Goal: Information Seeking & Learning: Understand process/instructions

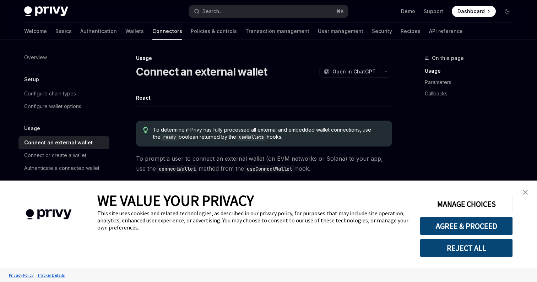
scroll to position [32, 0]
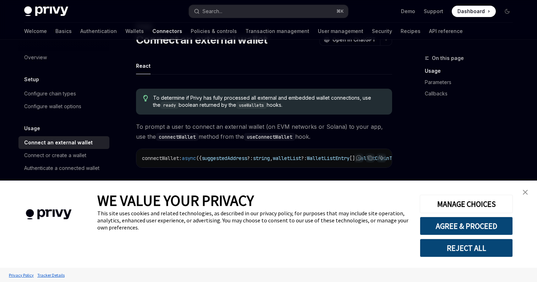
click at [524, 191] on img "close banner" at bounding box center [525, 192] width 5 height 5
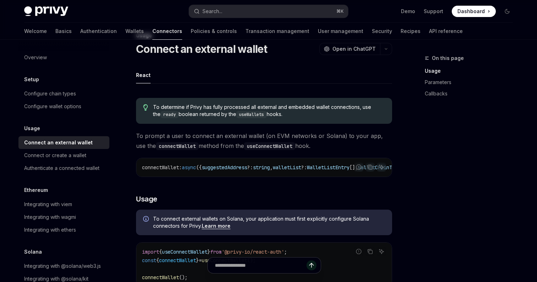
scroll to position [23, 0]
click at [125, 34] on link "Wallets" at bounding box center [134, 31] width 18 height 17
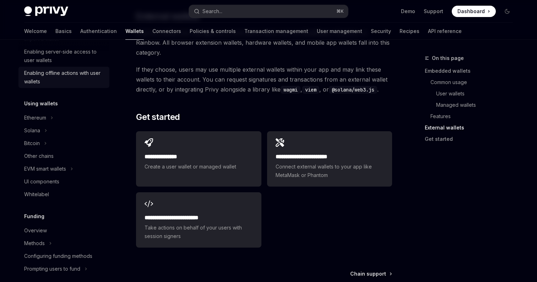
scroll to position [126, 0]
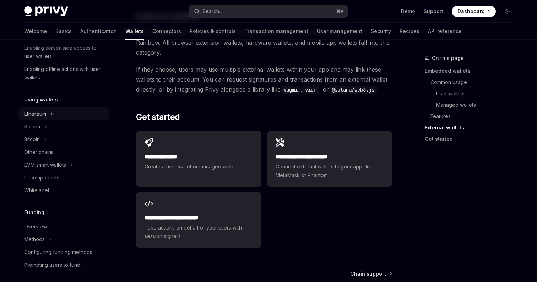
click at [41, 115] on div "Ethereum" at bounding box center [35, 114] width 22 height 9
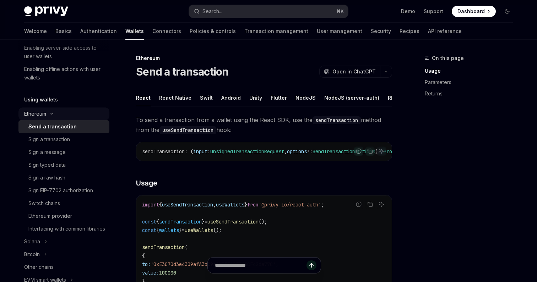
click at [46, 114] on div "Ethereum" at bounding box center [35, 114] width 22 height 9
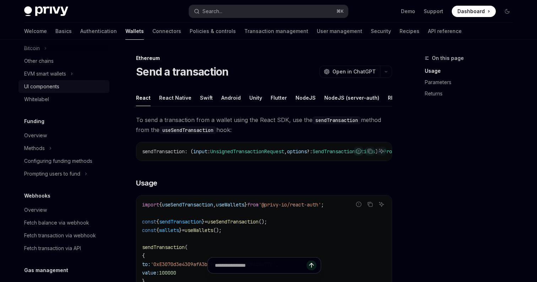
scroll to position [219, 0]
click at [80, 37] on link "Authentication" at bounding box center [98, 31] width 37 height 17
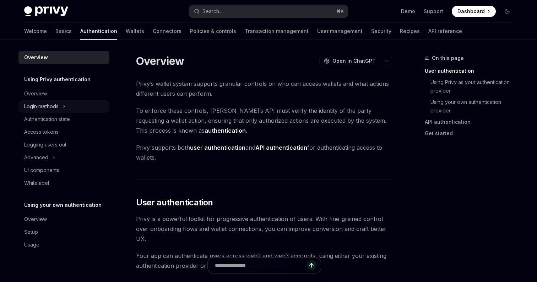
click at [51, 105] on div "Login methods" at bounding box center [41, 106] width 34 height 9
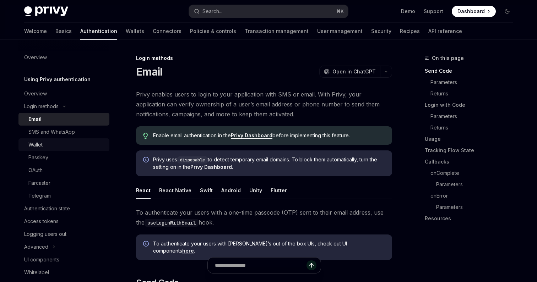
click at [44, 146] on div "Wallet" at bounding box center [66, 145] width 77 height 9
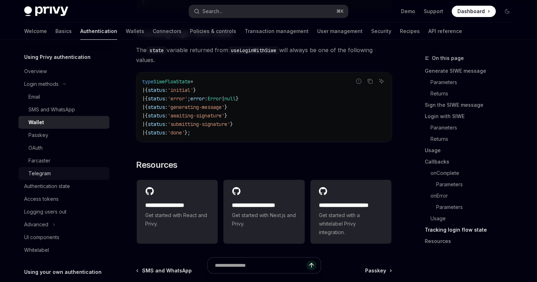
scroll to position [31, 0]
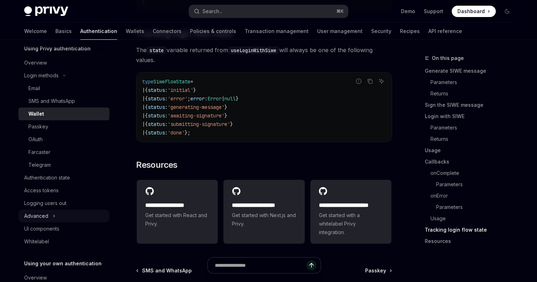
click at [48, 214] on div "Advanced" at bounding box center [36, 216] width 24 height 9
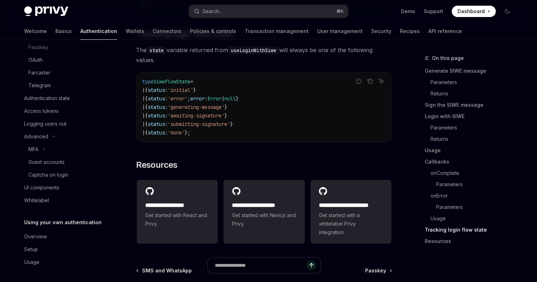
scroll to position [111, 0]
click at [54, 187] on div "UI components" at bounding box center [41, 187] width 35 height 9
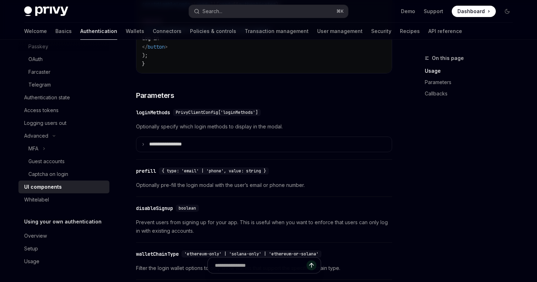
scroll to position [596, 0]
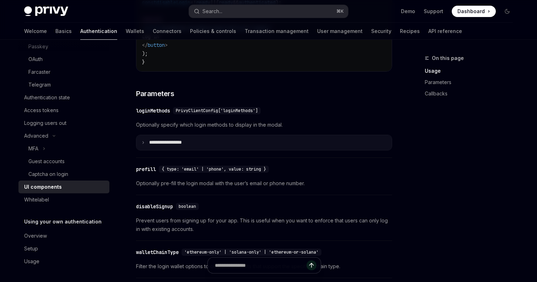
click at [180, 146] on p "**********" at bounding box center [173, 143] width 49 height 6
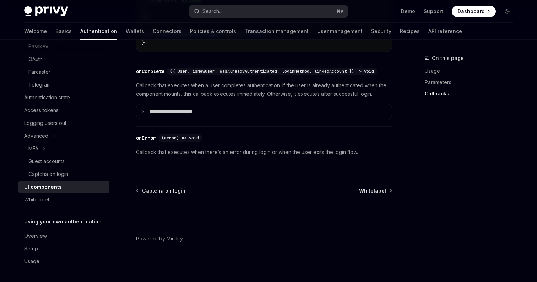
scroll to position [1467, 0]
click at [61, 236] on div "Overview" at bounding box center [64, 236] width 81 height 9
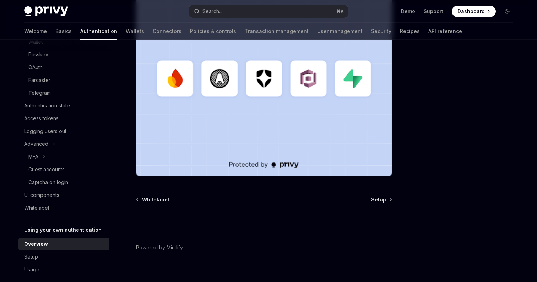
scroll to position [102, 0]
click at [43, 259] on div "Setup" at bounding box center [64, 258] width 81 height 9
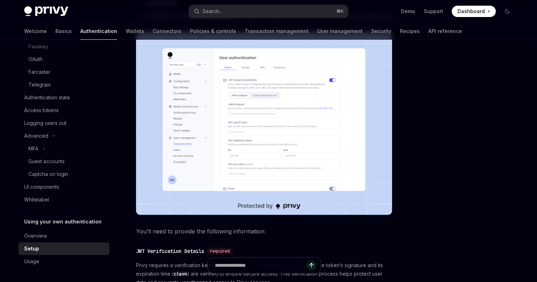
scroll to position [158, 0]
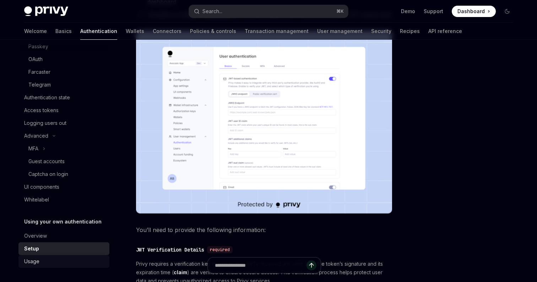
click at [52, 261] on div "Usage" at bounding box center [64, 262] width 81 height 9
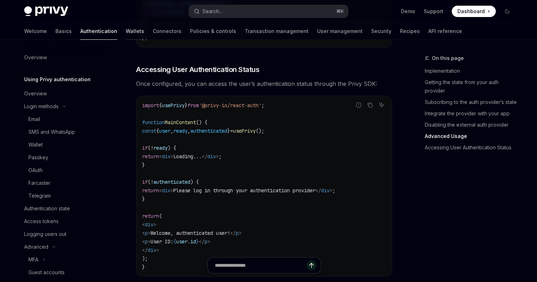
click at [126, 34] on link "Wallets" at bounding box center [135, 31] width 18 height 17
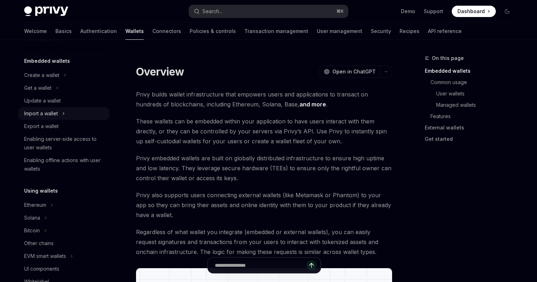
scroll to position [57, 0]
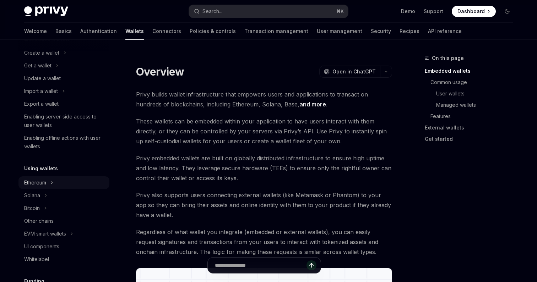
click at [43, 182] on div "Ethereum" at bounding box center [35, 183] width 22 height 9
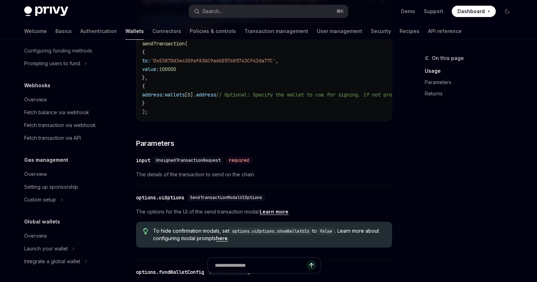
scroll to position [452, 0]
click at [43, 237] on div "Overview" at bounding box center [35, 236] width 23 height 9
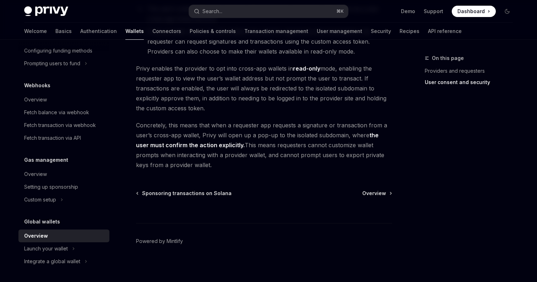
scroll to position [627, 0]
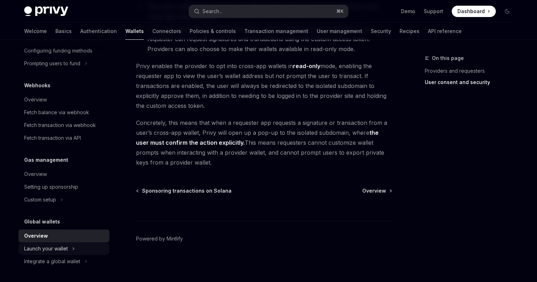
click at [67, 247] on div "Launch your wallet" at bounding box center [46, 249] width 44 height 9
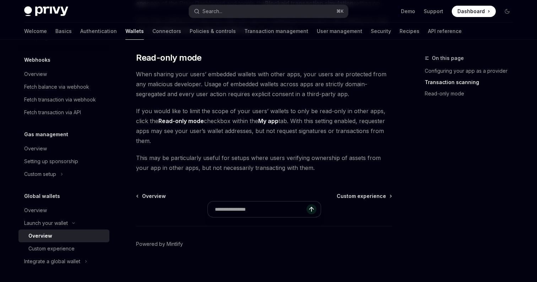
scroll to position [634, 0]
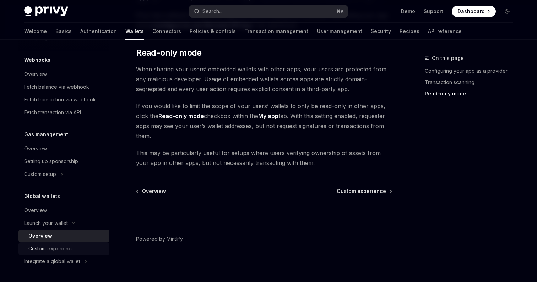
click at [66, 245] on div "Custom experience" at bounding box center [51, 249] width 46 height 9
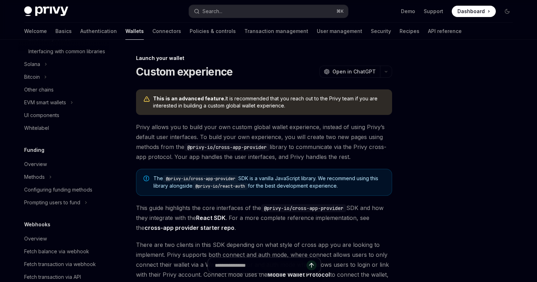
scroll to position [285, 0]
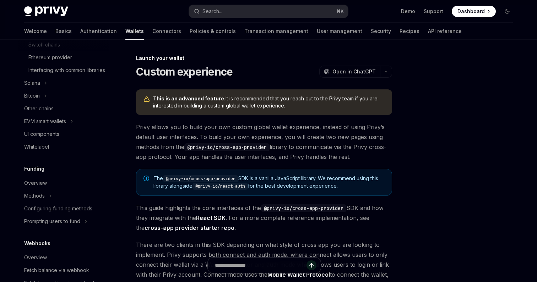
click at [152, 34] on link "Connectors" at bounding box center [166, 31] width 29 height 17
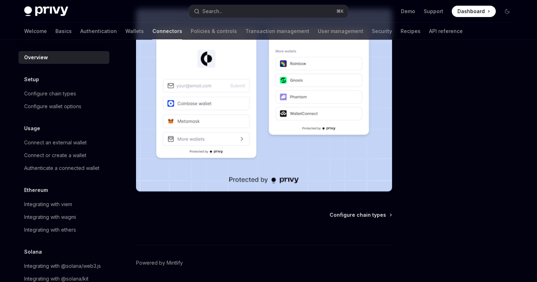
scroll to position [182, 0]
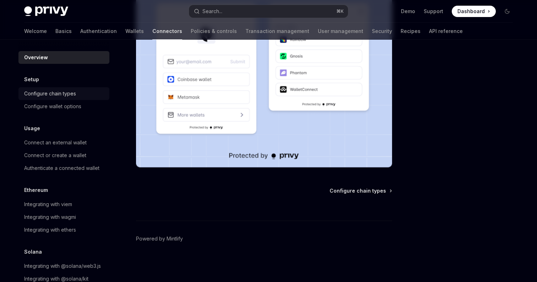
click at [63, 93] on div "Configure chain types" at bounding box center [50, 94] width 52 height 9
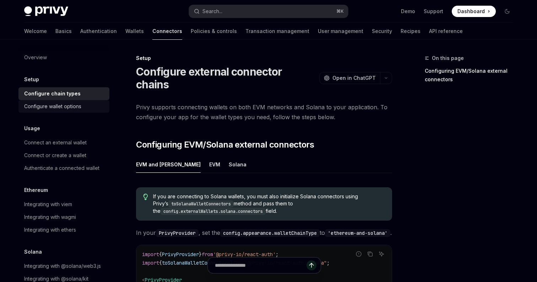
click at [64, 105] on div "Configure wallet options" at bounding box center [52, 106] width 57 height 9
type textarea "*"
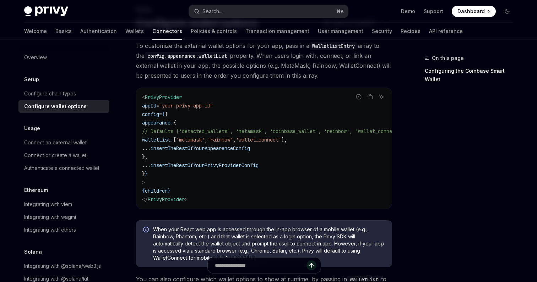
scroll to position [53, 0]
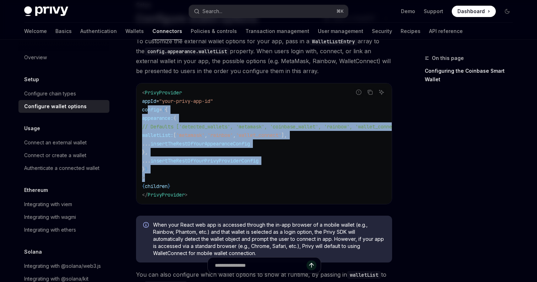
drag, startPoint x: 148, startPoint y: 110, endPoint x: 157, endPoint y: 175, distance: 64.9
click at [157, 175] on code "< PrivyProvider appId = "your-privy-app-id" config = { { appearance: { // Defau…" at bounding box center [281, 143] width 279 height 111
copy code "config = { { appearance: { // Defaults ['detected_wallets', 'metamask', 'coinba…"
